Goal: Task Accomplishment & Management: Use online tool/utility

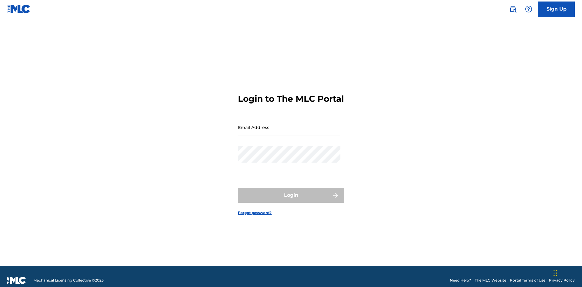
scroll to position [8, 0]
click at [289, 125] on input "Email Address" at bounding box center [289, 127] width 102 height 17
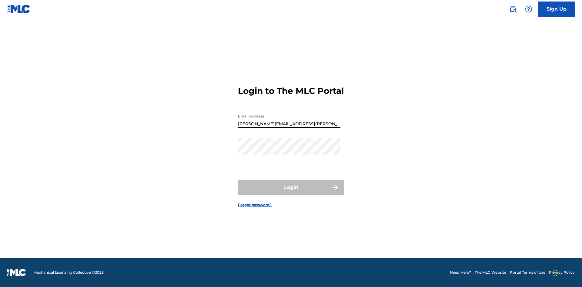
type input "Krystal.Ribble@themlc.com"
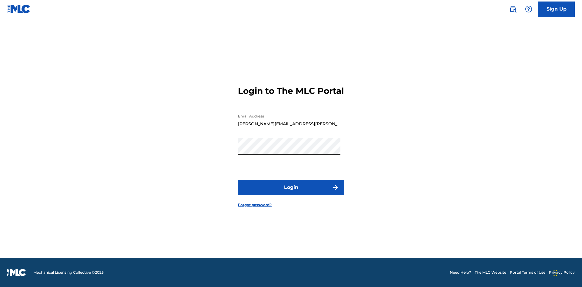
click at [291, 193] on button "Login" at bounding box center [291, 187] width 106 height 15
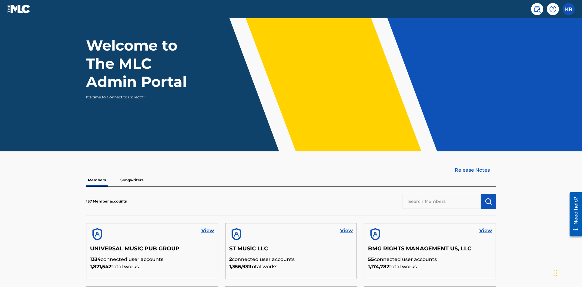
click at [442, 194] on input "text" at bounding box center [442, 201] width 78 height 15
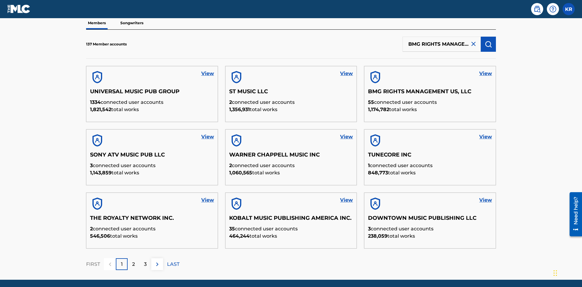
scroll to position [0, 31]
type input "BMG RIGHTS MANAGEMENT US, LLC"
click at [488, 41] on img "submit" at bounding box center [488, 44] width 7 height 7
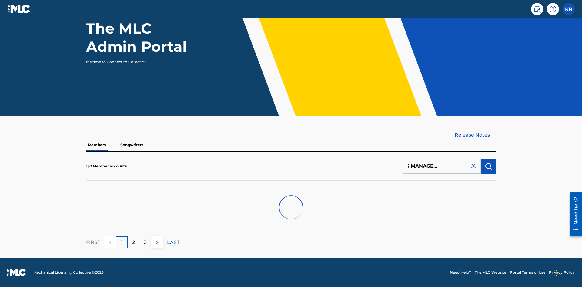
scroll to position [61, 0]
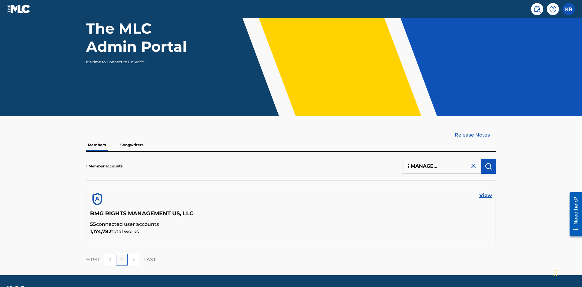
click at [486, 192] on link "View" at bounding box center [485, 195] width 13 height 7
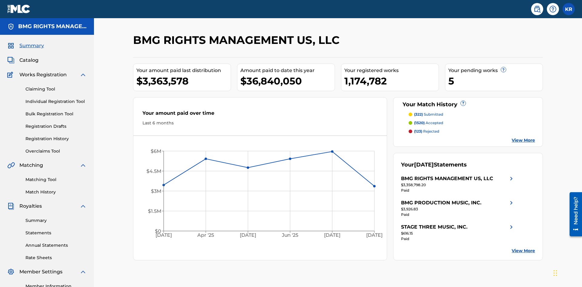
click at [56, 148] on link "Overclaims Tool" at bounding box center [55, 151] width 61 height 6
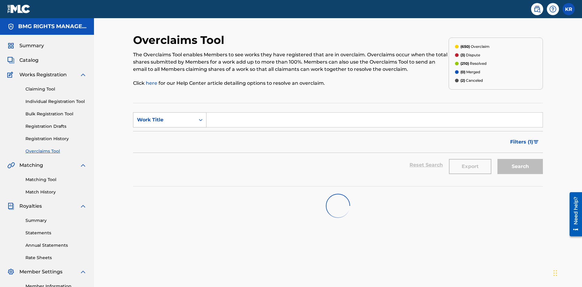
click at [164, 116] on div "Work Title" at bounding box center [164, 119] width 55 height 7
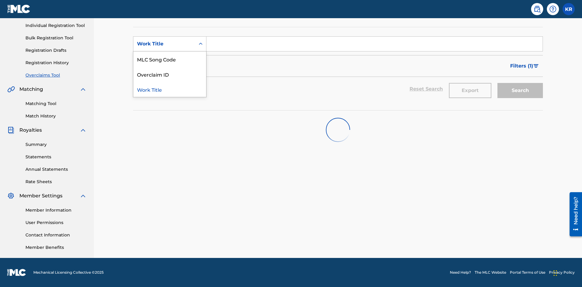
click at [170, 59] on div "MLC Song Code" at bounding box center [169, 59] width 73 height 15
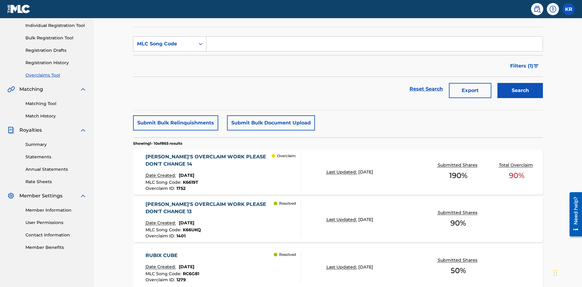
scroll to position [76, 0]
click at [374, 44] on input "Search Form" at bounding box center [374, 43] width 336 height 15
type input "K6619T"
click at [520, 83] on button "Search" at bounding box center [519, 90] width 45 height 15
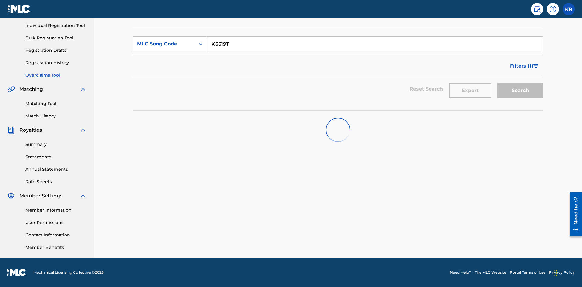
scroll to position [76, 0]
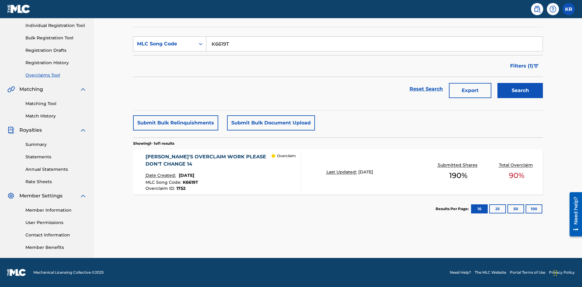
click at [180, 189] on span "1752" at bounding box center [180, 188] width 9 height 5
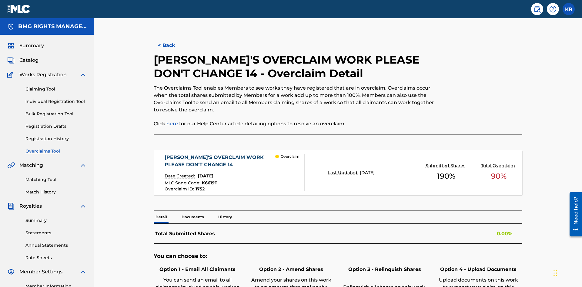
scroll to position [17, 0]
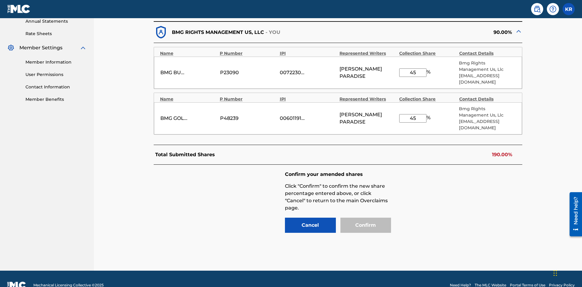
click at [413, 69] on input "45" at bounding box center [412, 73] width 27 height 8
type input "63"
click at [413, 114] on input "45" at bounding box center [412, 118] width 27 height 8
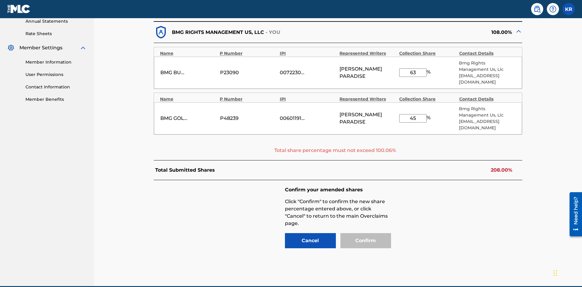
scroll to position [240, 0]
